Goal: Task Accomplishment & Management: Use online tool/utility

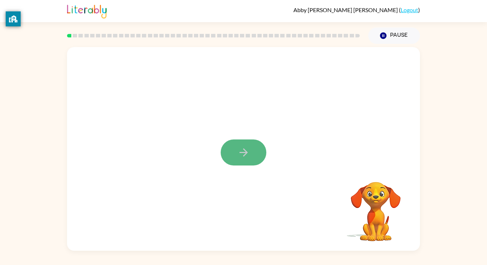
click at [236, 149] on button "button" at bounding box center [244, 152] width 46 height 26
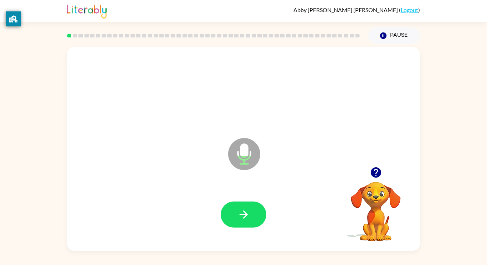
click at [237, 149] on icon at bounding box center [244, 154] width 32 height 32
click at [242, 217] on icon "button" at bounding box center [244, 214] width 12 height 12
click at [228, 232] on div at bounding box center [243, 215] width 339 height 59
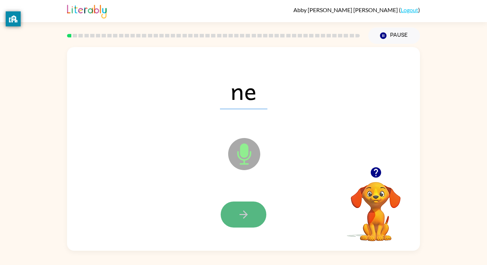
click at [244, 212] on icon "button" at bounding box center [244, 214] width 12 height 12
click at [246, 212] on icon "button" at bounding box center [244, 214] width 12 height 12
click at [243, 210] on icon "button" at bounding box center [244, 214] width 12 height 12
click at [244, 213] on icon "button" at bounding box center [244, 214] width 12 height 12
click at [243, 212] on icon "button" at bounding box center [244, 214] width 12 height 12
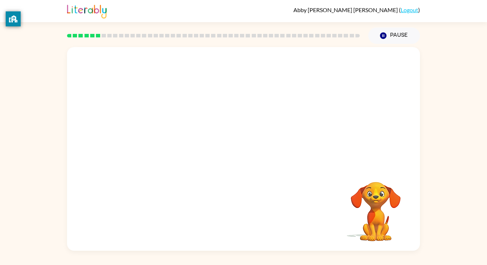
click at [378, 208] on video "Your browser must support playing .mp4 files to use Literably. Please try using…" at bounding box center [375, 206] width 71 height 71
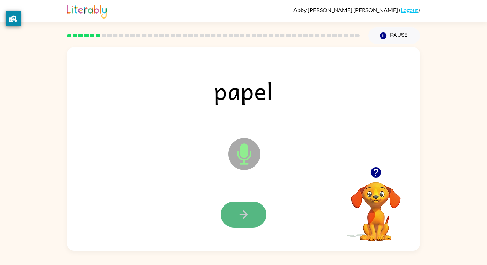
click at [249, 217] on icon "button" at bounding box center [244, 214] width 12 height 12
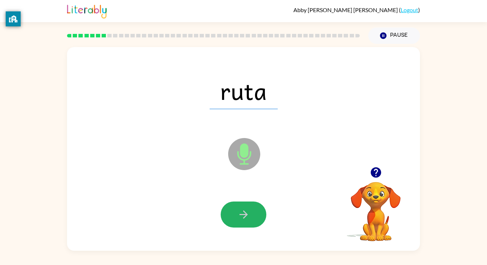
click at [249, 217] on icon "button" at bounding box center [244, 214] width 12 height 12
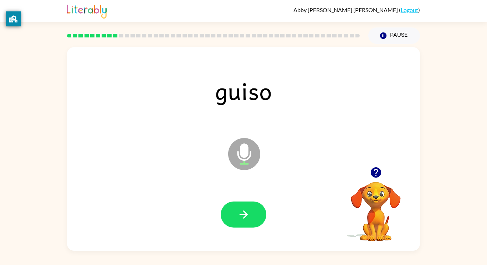
click at [249, 217] on icon "button" at bounding box center [244, 214] width 12 height 12
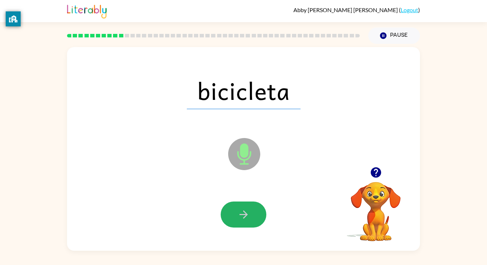
click at [249, 217] on icon "button" at bounding box center [244, 214] width 12 height 12
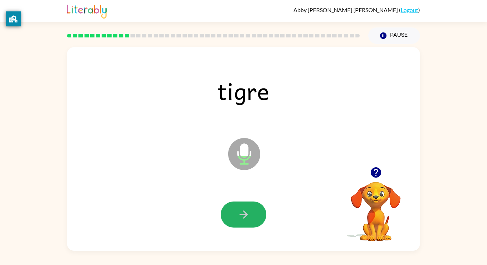
click at [249, 217] on icon "button" at bounding box center [244, 214] width 12 height 12
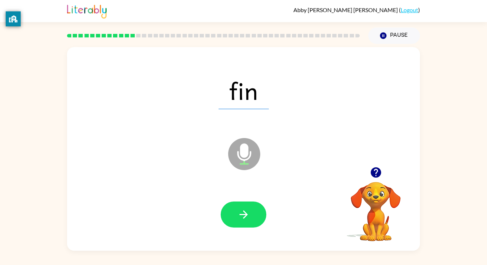
click at [249, 217] on icon "button" at bounding box center [244, 214] width 12 height 12
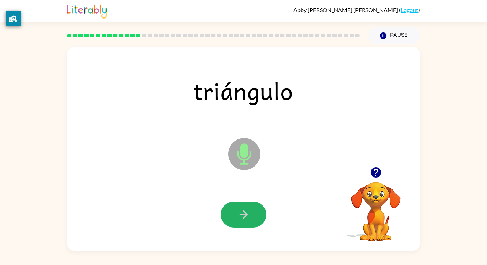
click at [249, 217] on icon "button" at bounding box center [244, 214] width 12 height 12
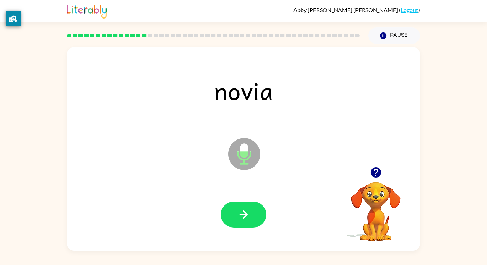
click at [249, 217] on icon "button" at bounding box center [244, 214] width 12 height 12
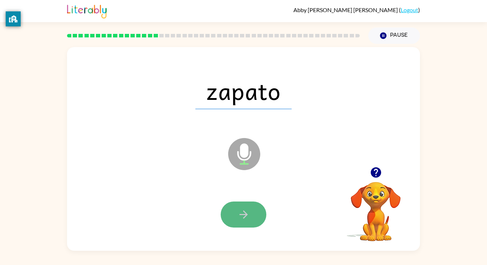
click at [244, 209] on icon "button" at bounding box center [244, 214] width 12 height 12
click at [245, 213] on icon "button" at bounding box center [244, 214] width 12 height 12
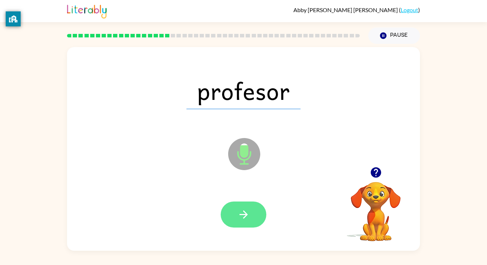
drag, startPoint x: 243, startPoint y: 200, endPoint x: 245, endPoint y: 203, distance: 3.8
click at [245, 203] on div at bounding box center [243, 215] width 339 height 59
click at [248, 216] on icon "button" at bounding box center [244, 214] width 12 height 12
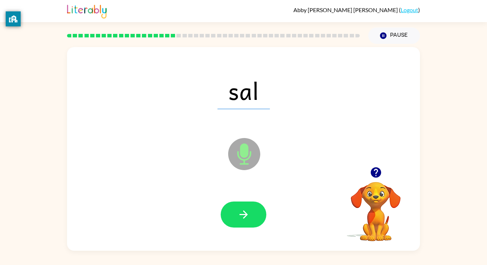
click at [246, 211] on icon "button" at bounding box center [244, 214] width 12 height 12
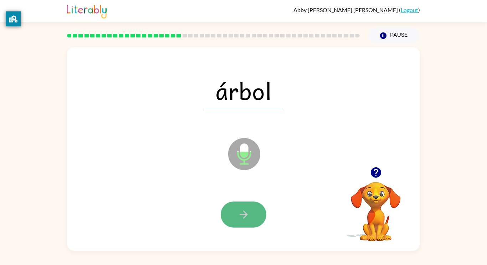
click at [248, 217] on icon "button" at bounding box center [244, 214] width 12 height 12
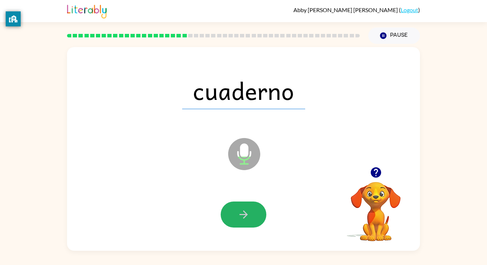
click at [248, 218] on icon "button" at bounding box center [244, 214] width 12 height 12
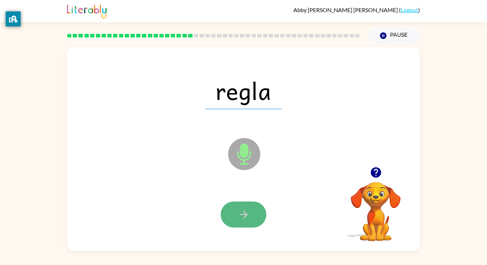
click at [246, 212] on icon "button" at bounding box center [244, 214] width 12 height 12
click at [247, 214] on icon "button" at bounding box center [244, 214] width 12 height 12
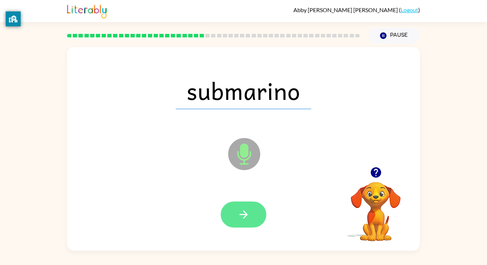
click at [244, 213] on icon "button" at bounding box center [244, 214] width 12 height 12
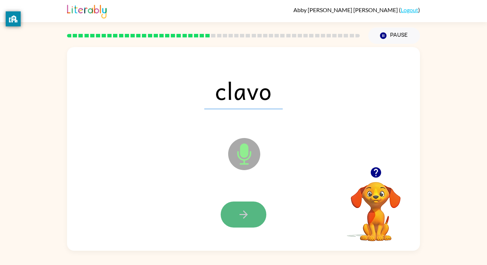
click at [246, 215] on icon "button" at bounding box center [243, 214] width 8 height 8
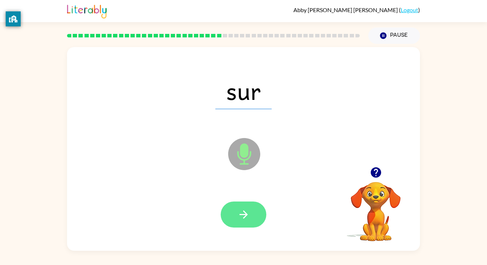
click at [247, 217] on icon "button" at bounding box center [244, 214] width 12 height 12
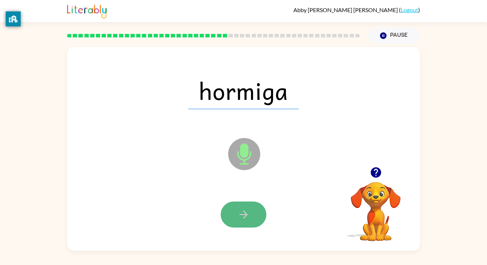
click at [246, 217] on icon "button" at bounding box center [244, 214] width 12 height 12
click at [247, 217] on icon "button" at bounding box center [244, 214] width 12 height 12
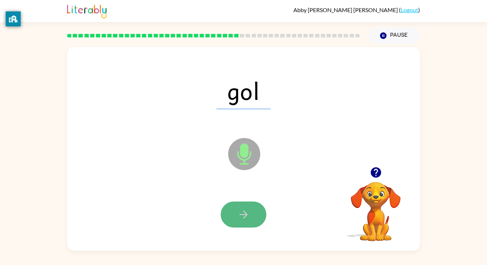
click at [248, 217] on icon "button" at bounding box center [244, 214] width 12 height 12
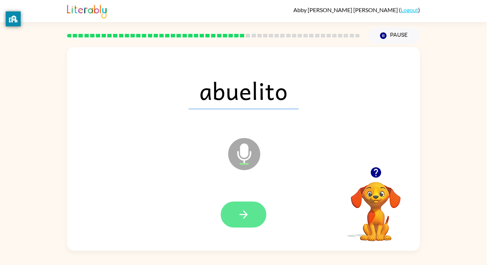
click at [250, 218] on button "button" at bounding box center [244, 215] width 46 height 26
click at [251, 218] on button "button" at bounding box center [244, 215] width 46 height 26
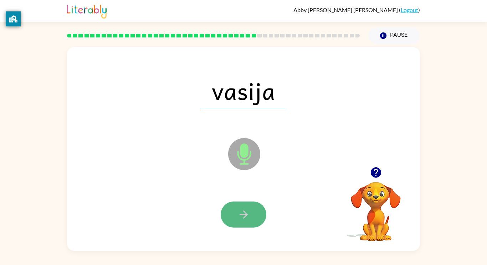
click at [252, 219] on button "button" at bounding box center [244, 215] width 46 height 26
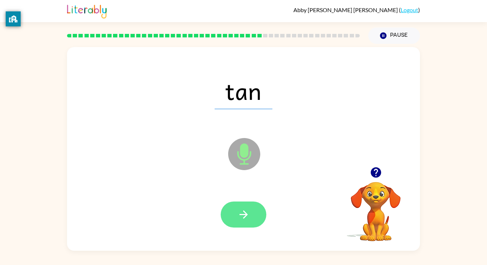
click at [252, 220] on button "button" at bounding box center [244, 215] width 46 height 26
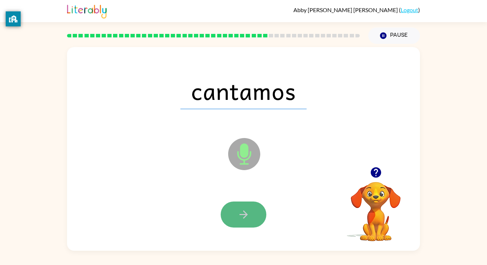
click at [253, 221] on button "button" at bounding box center [244, 215] width 46 height 26
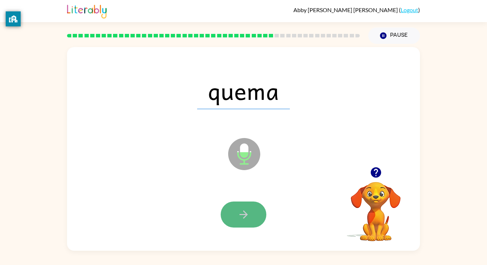
click at [253, 221] on button "button" at bounding box center [244, 215] width 46 height 26
click at [252, 218] on button "button" at bounding box center [244, 215] width 46 height 26
click at [253, 220] on button "button" at bounding box center [244, 215] width 46 height 26
click at [243, 210] on icon "button" at bounding box center [244, 214] width 12 height 12
click at [244, 206] on button "button" at bounding box center [244, 215] width 46 height 26
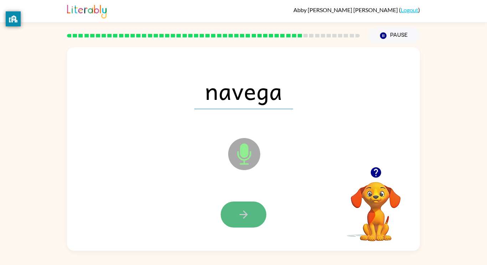
click at [245, 207] on button "button" at bounding box center [244, 215] width 46 height 26
click at [246, 205] on button "button" at bounding box center [244, 215] width 46 height 26
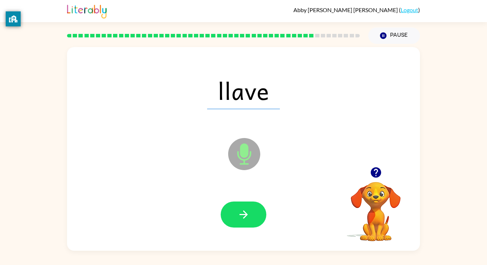
click at [276, 200] on div at bounding box center [243, 215] width 339 height 59
click at [244, 209] on icon "button" at bounding box center [244, 214] width 12 height 12
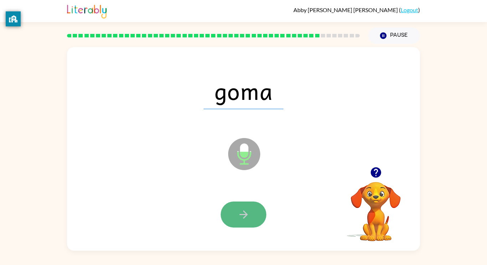
click at [245, 213] on icon "button" at bounding box center [243, 214] width 8 height 8
click at [244, 212] on icon "button" at bounding box center [243, 214] width 8 height 8
click at [255, 211] on button "button" at bounding box center [244, 215] width 46 height 26
click at [244, 214] on icon "button" at bounding box center [244, 214] width 12 height 12
click at [243, 213] on icon "button" at bounding box center [244, 214] width 12 height 12
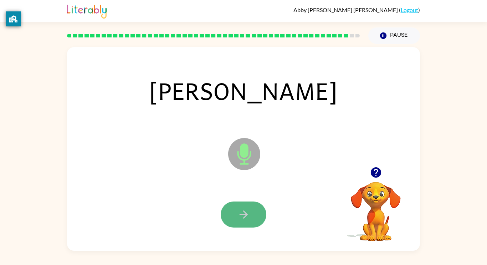
click at [241, 215] on icon "button" at bounding box center [244, 214] width 12 height 12
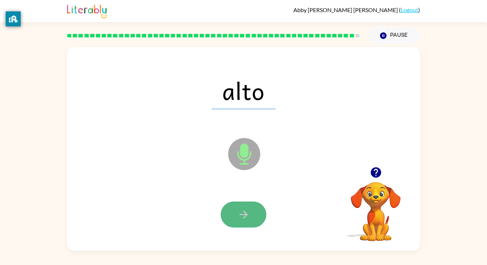
click at [243, 214] on icon "button" at bounding box center [243, 214] width 8 height 8
